Goal: Use online tool/utility: Utilize a website feature to perform a specific function

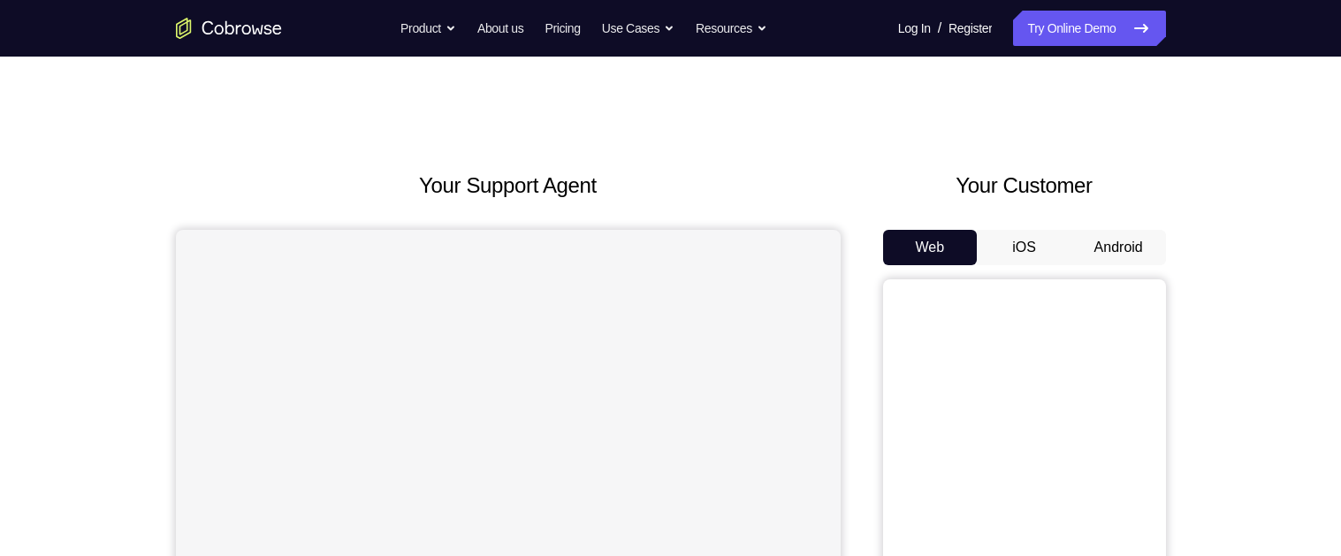
click at [1115, 238] on button "Android" at bounding box center [1119, 247] width 95 height 35
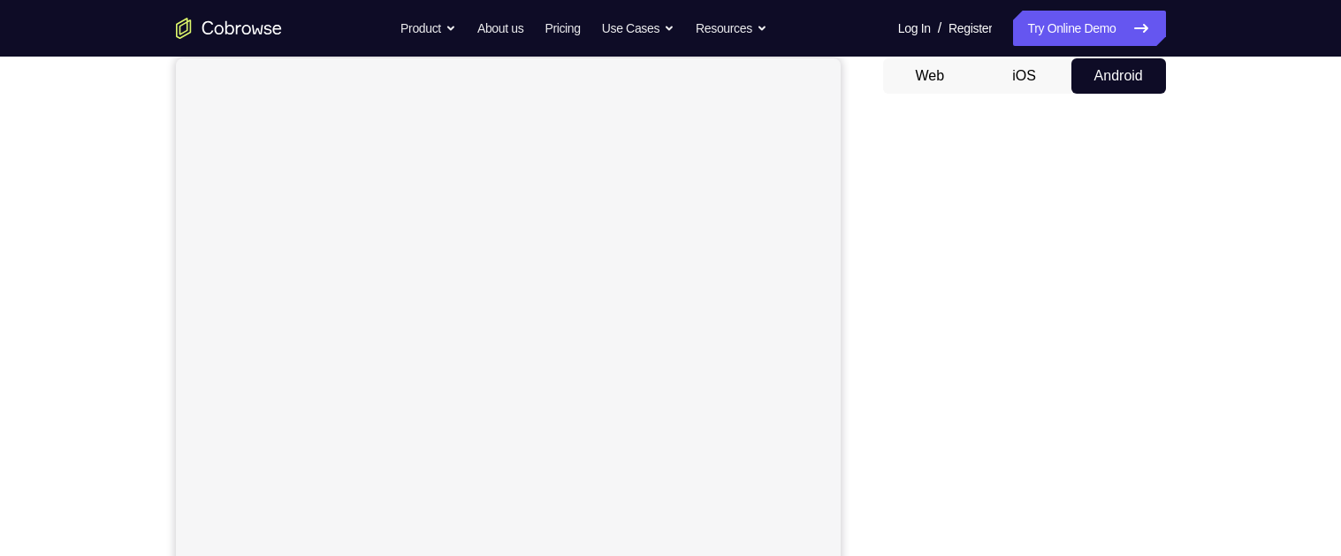
scroll to position [171, 0]
click at [1158, 276] on div at bounding box center [1024, 381] width 283 height 544
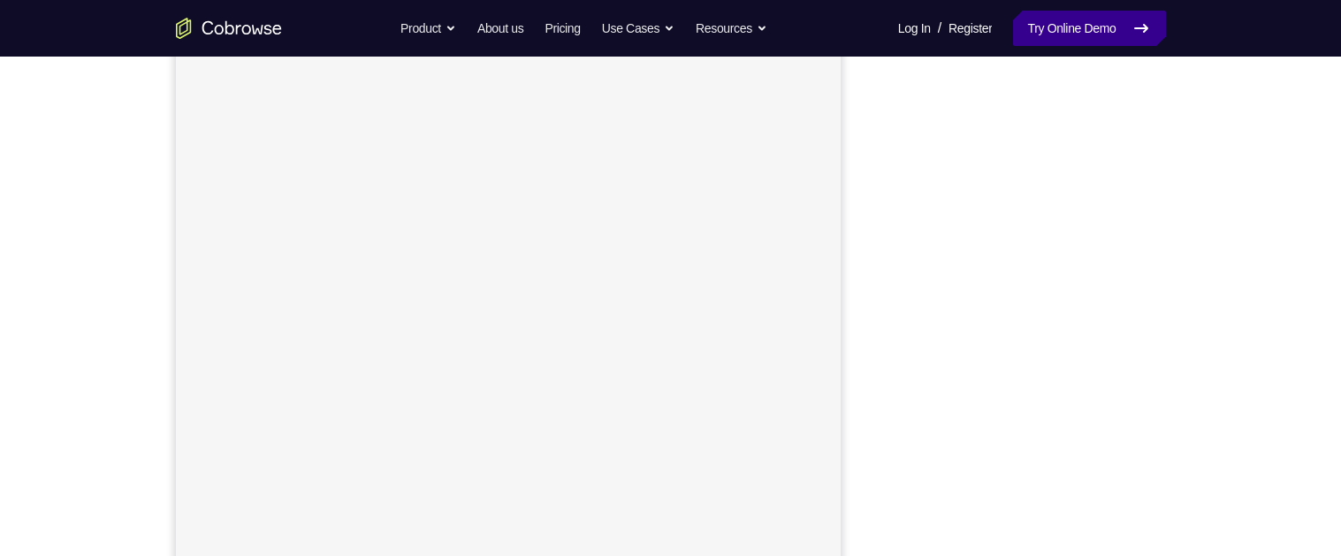
click at [1070, 17] on link "Try Online Demo" at bounding box center [1089, 28] width 152 height 35
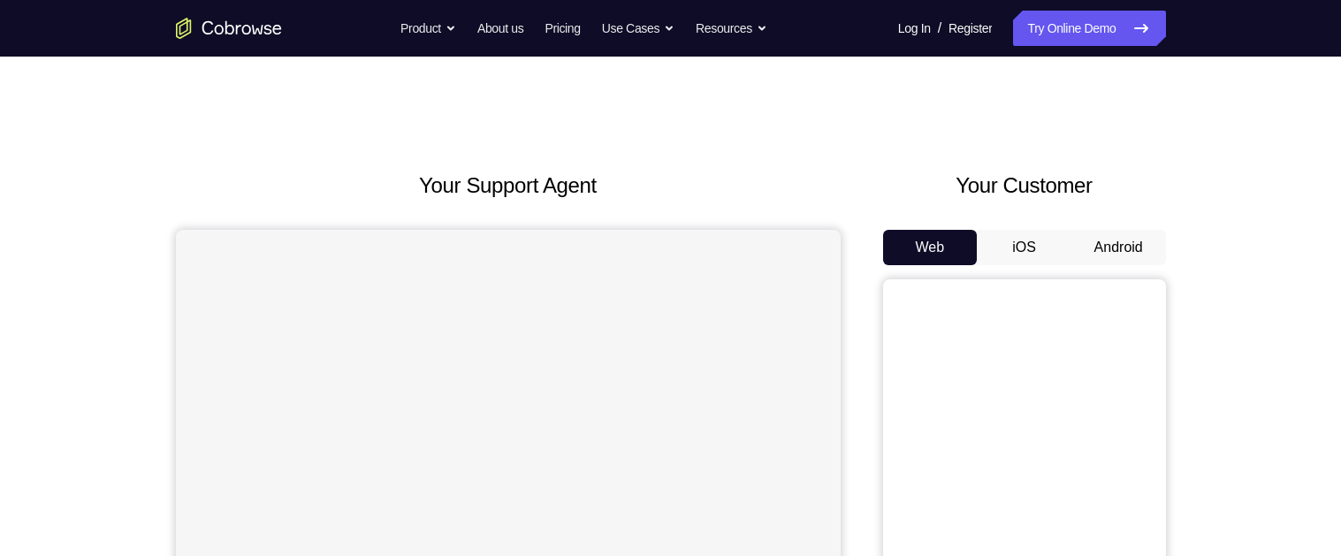
click at [1097, 240] on button "Android" at bounding box center [1119, 247] width 95 height 35
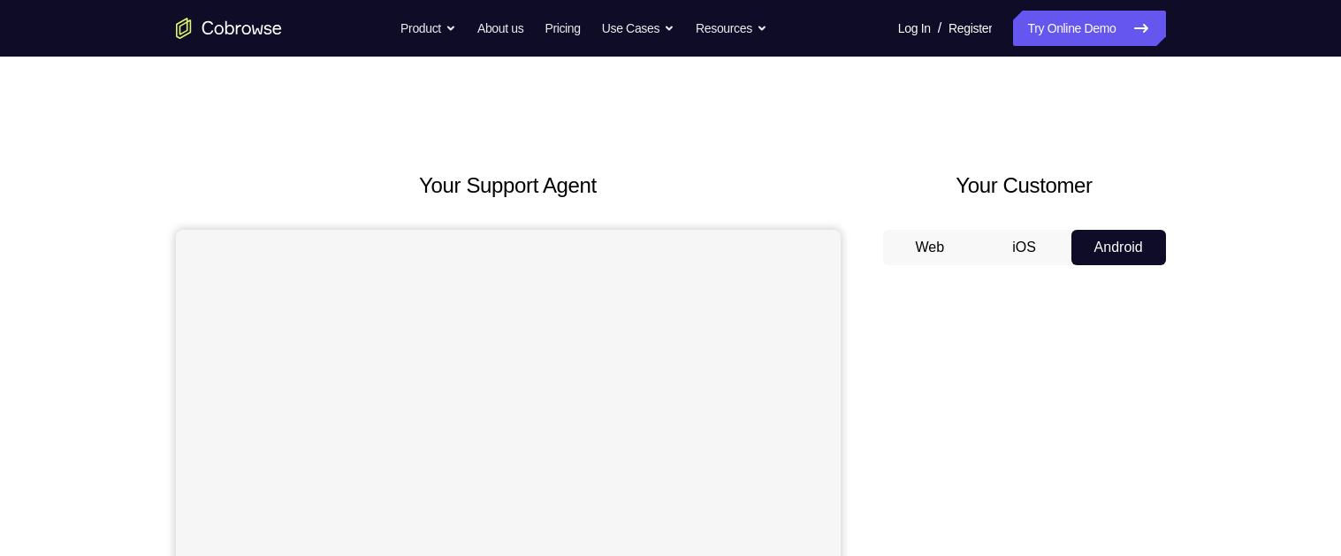
click at [967, 256] on button "Web" at bounding box center [930, 247] width 95 height 35
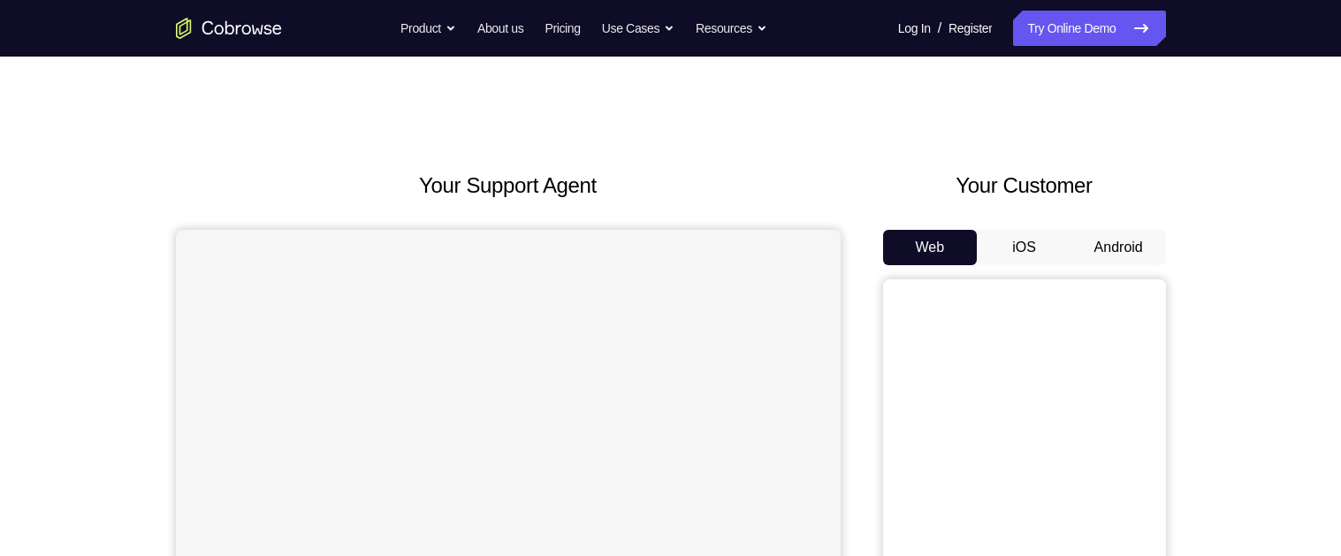
click at [1144, 248] on button "Android" at bounding box center [1119, 247] width 95 height 35
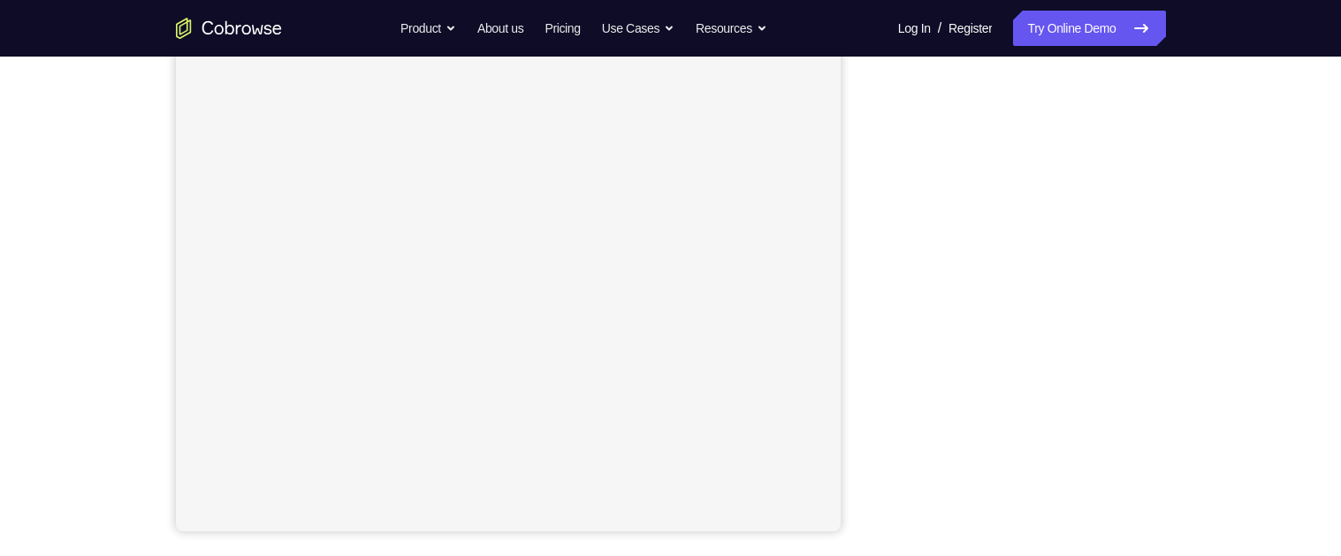
scroll to position [292, 0]
